Goal: Task Accomplishment & Management: Manage account settings

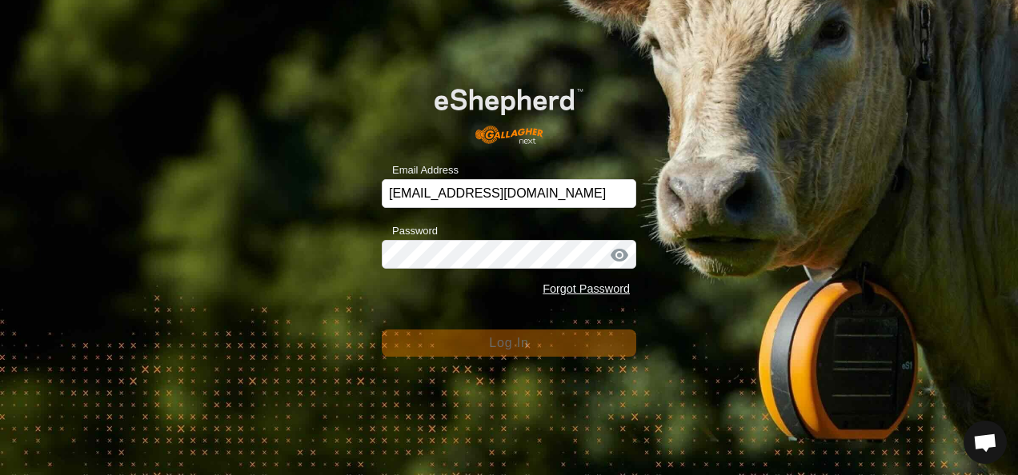
click at [497, 309] on form "Email Address mslkfarm@gmail.com Password Forgot Password Log In" at bounding box center [509, 212] width 254 height 290
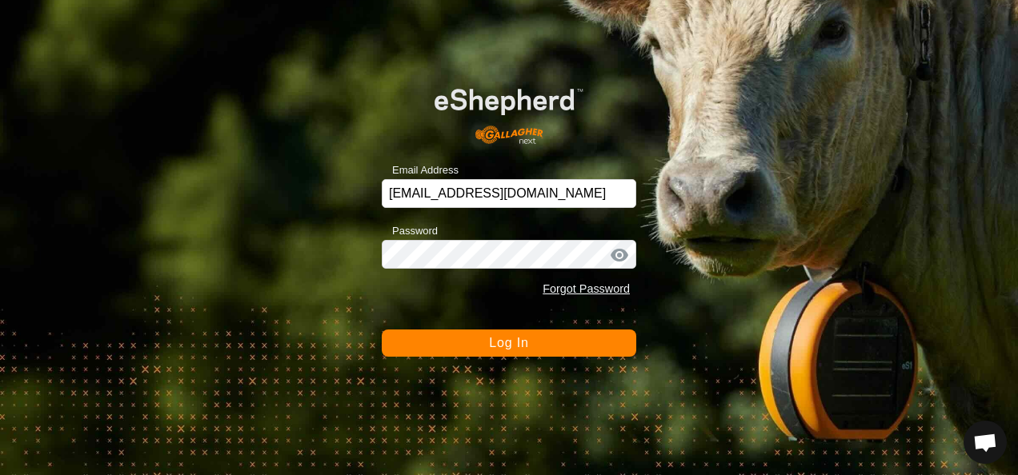
click at [517, 344] on span "Log In" at bounding box center [508, 343] width 39 height 14
